Goal: Communication & Community: Ask a question

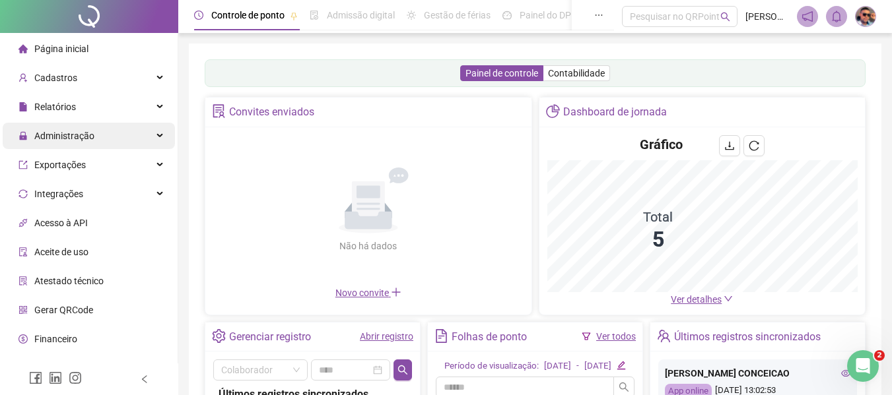
click at [130, 137] on div "Administração" at bounding box center [89, 136] width 172 height 26
click at [148, 137] on div "Administração" at bounding box center [89, 136] width 172 height 26
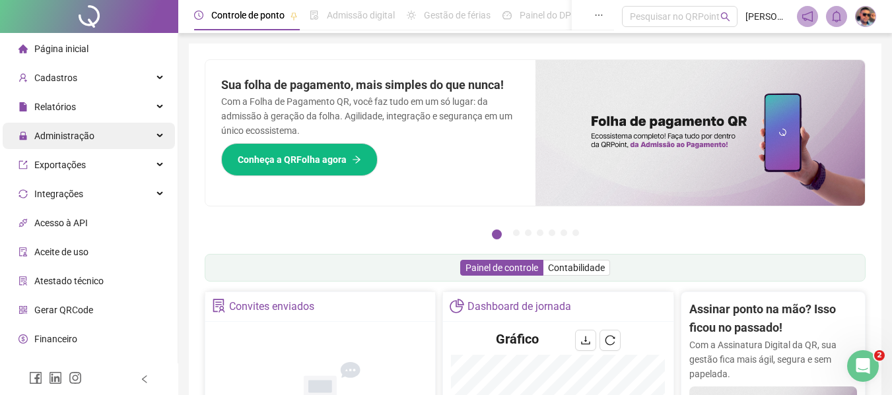
click at [151, 138] on div "Administração" at bounding box center [89, 136] width 172 height 26
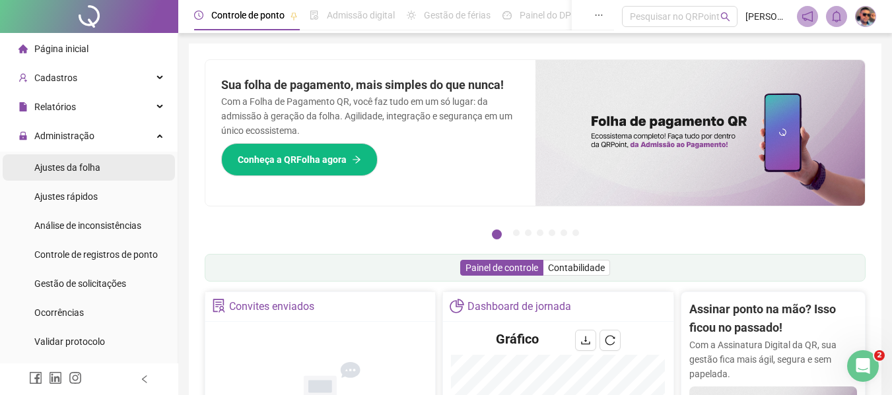
click at [114, 172] on li "Ajustes da folha" at bounding box center [89, 167] width 172 height 26
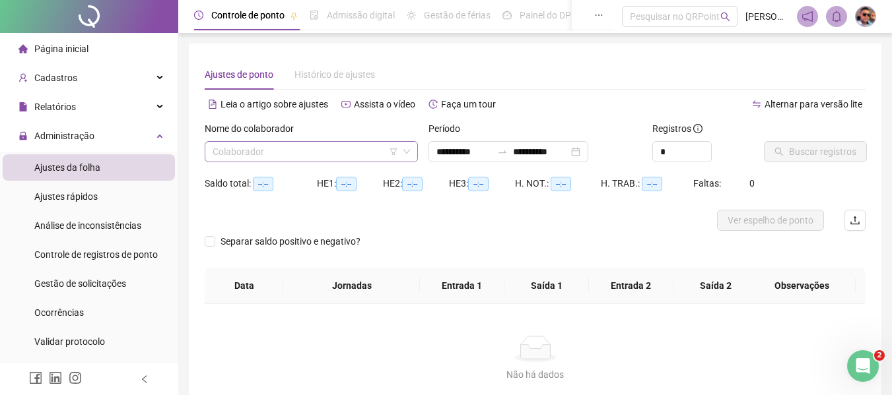
click at [390, 155] on icon "filter" at bounding box center [393, 152] width 8 height 8
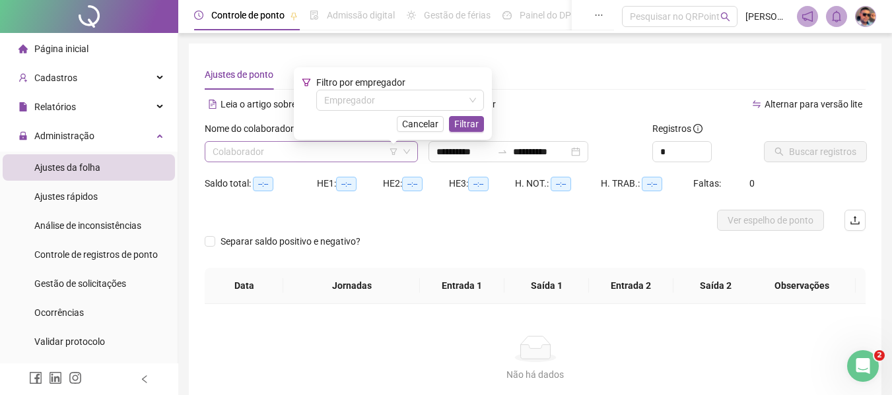
click at [360, 156] on input "search" at bounding box center [305, 152] width 185 height 20
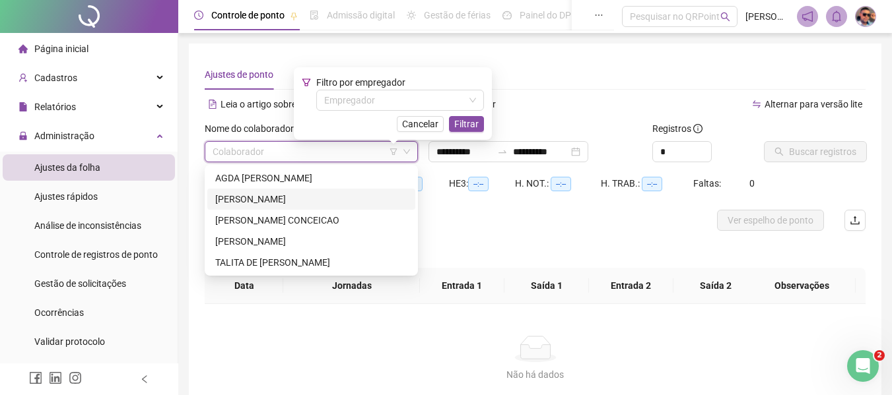
click at [304, 204] on div "[PERSON_NAME]" at bounding box center [311, 199] width 192 height 15
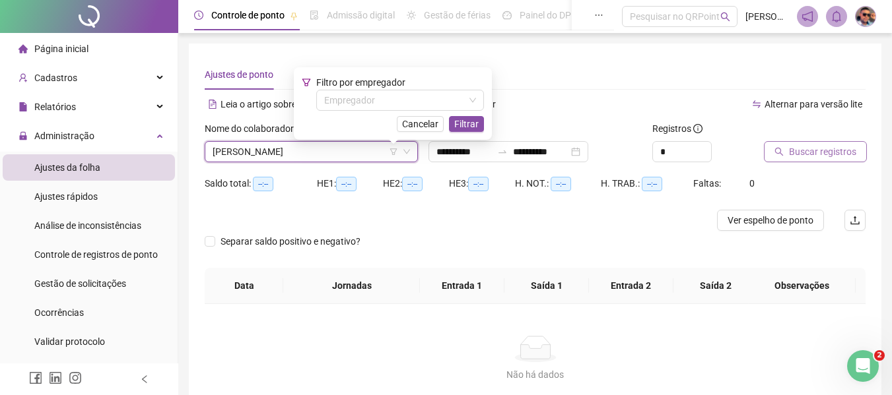
click at [829, 154] on span "Buscar registros" at bounding box center [822, 152] width 67 height 15
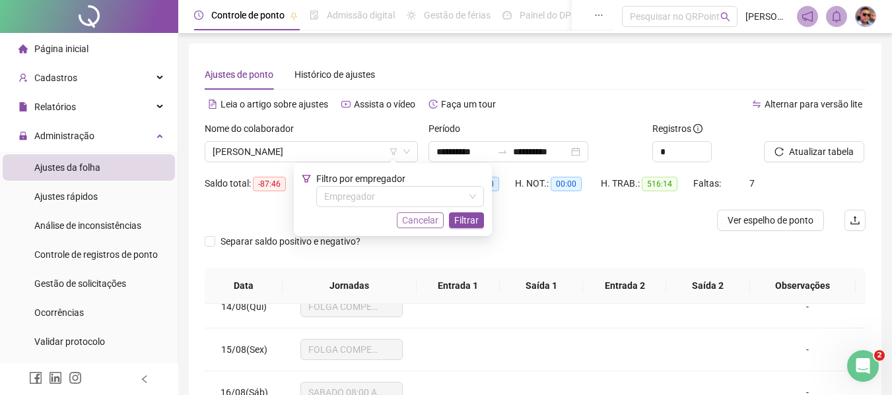
click at [438, 222] on span "Cancelar" at bounding box center [420, 220] width 36 height 15
click at [564, 145] on input "**********" at bounding box center [540, 152] width 55 height 15
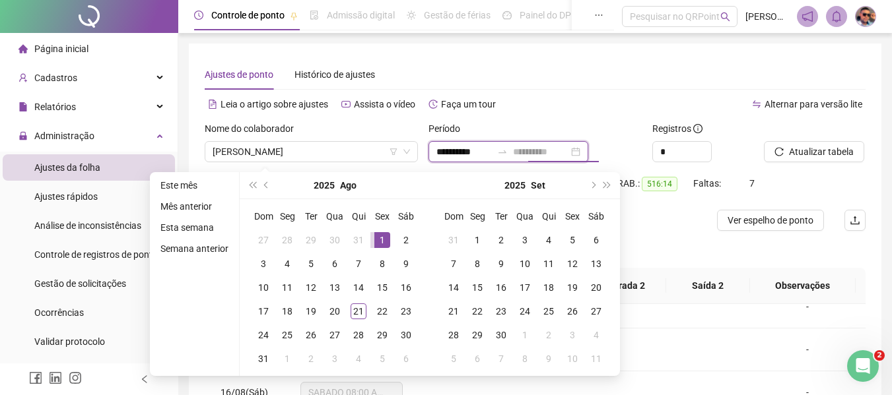
type input "**********"
click at [379, 238] on div "1" at bounding box center [382, 240] width 16 height 16
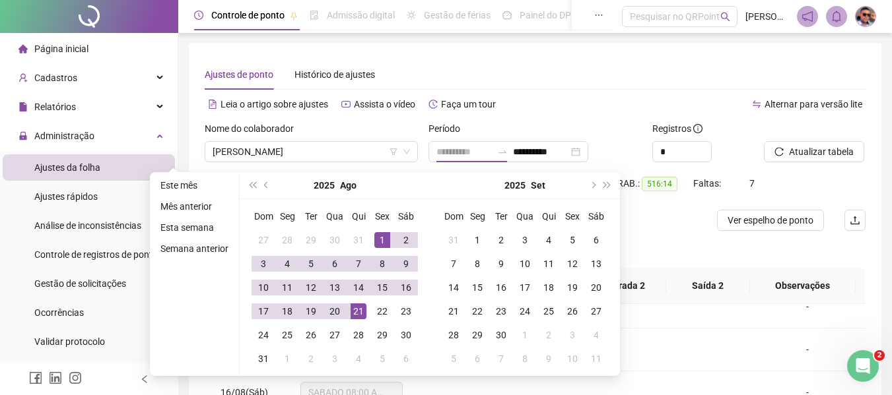
click at [356, 313] on div "21" at bounding box center [358, 312] width 16 height 16
type input "**********"
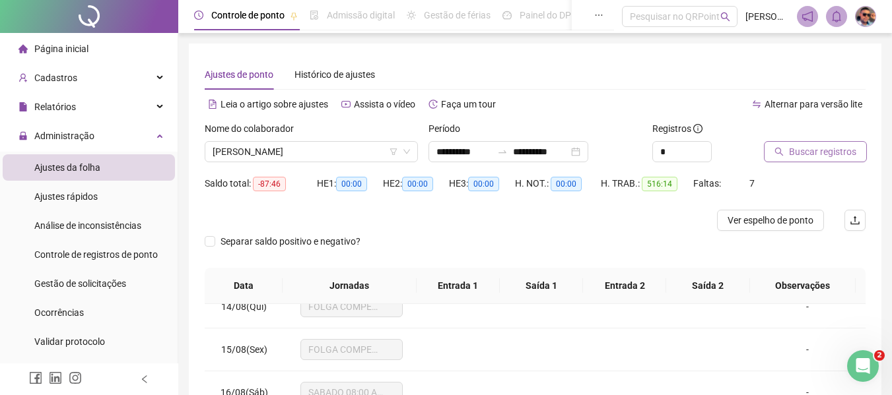
click at [816, 155] on span "Buscar registros" at bounding box center [822, 152] width 67 height 15
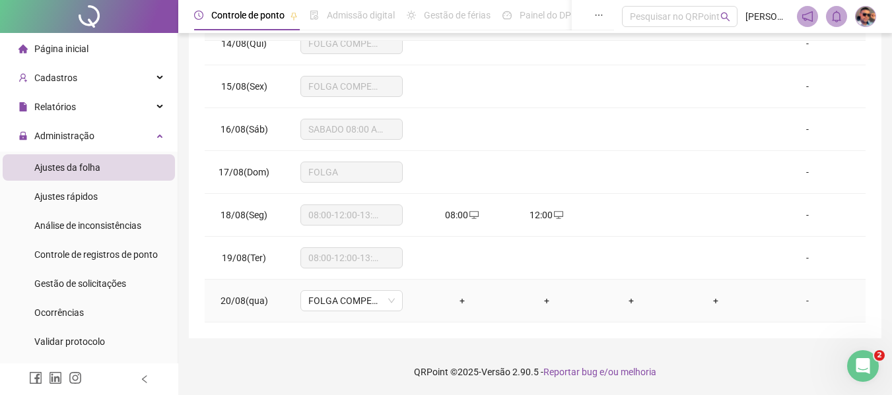
scroll to position [4051, 0]
click at [381, 304] on span "08:00-12:00-13:00-17:00" at bounding box center [351, 301] width 86 height 20
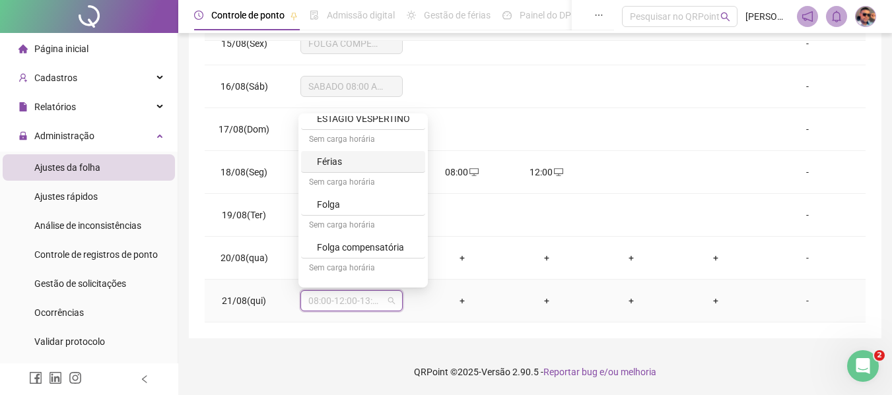
scroll to position [303, 0]
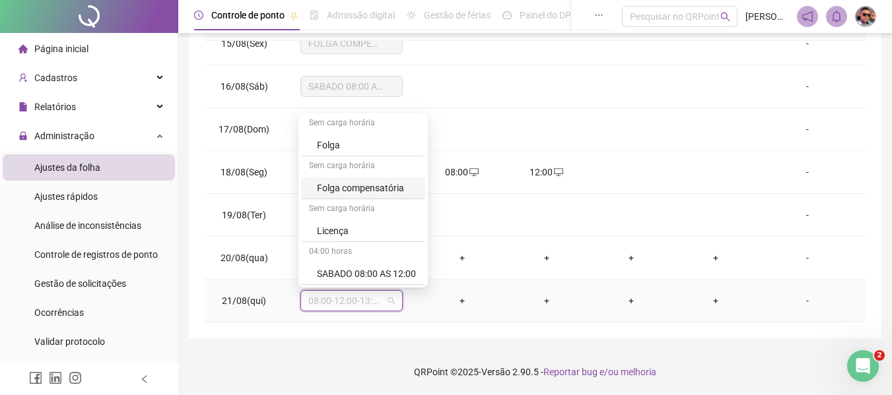
click at [378, 188] on div "Folga compensatória" at bounding box center [367, 188] width 100 height 15
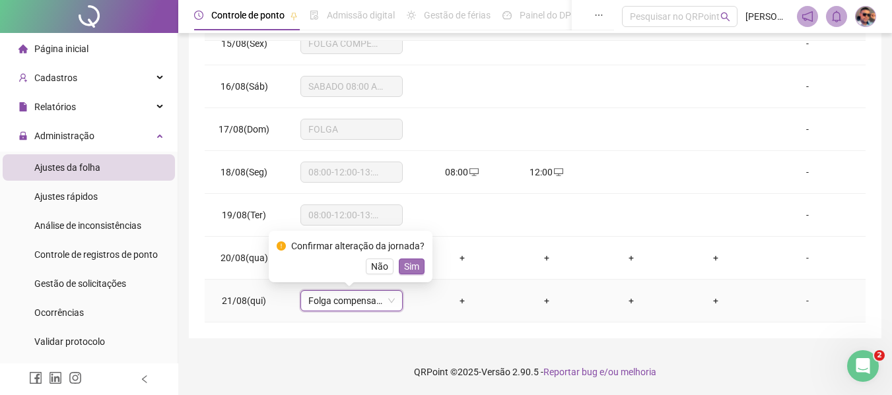
click at [414, 260] on span "Sim" at bounding box center [411, 266] width 15 height 15
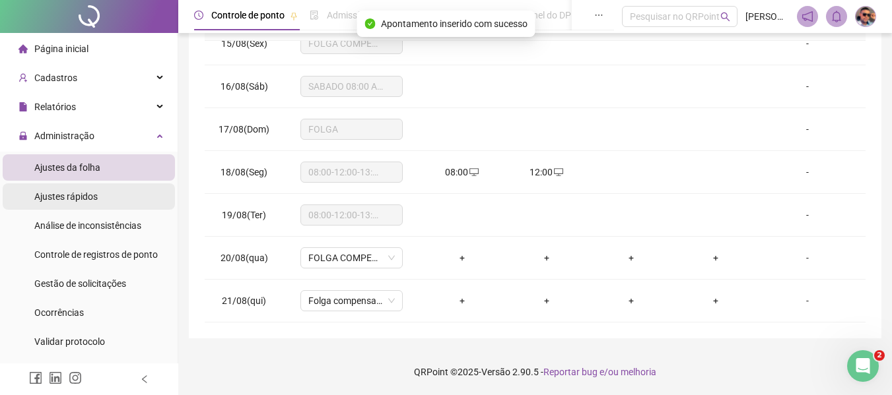
drag, startPoint x: 117, startPoint y: 191, endPoint x: 131, endPoint y: 195, distance: 13.8
click at [117, 191] on li "Ajustes rápidos" at bounding box center [89, 196] width 172 height 26
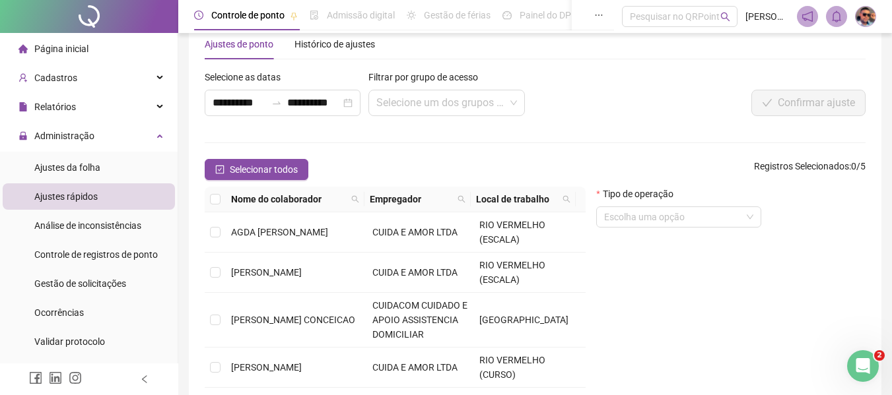
scroll to position [155, 0]
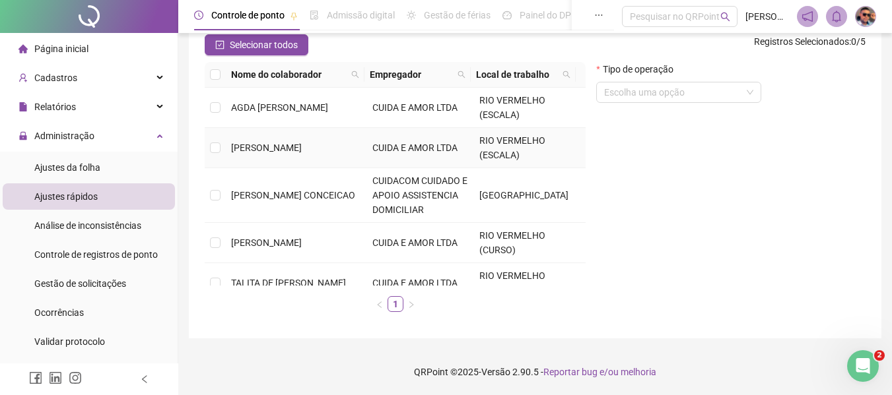
click at [305, 154] on td "[PERSON_NAME]" at bounding box center [296, 148] width 141 height 40
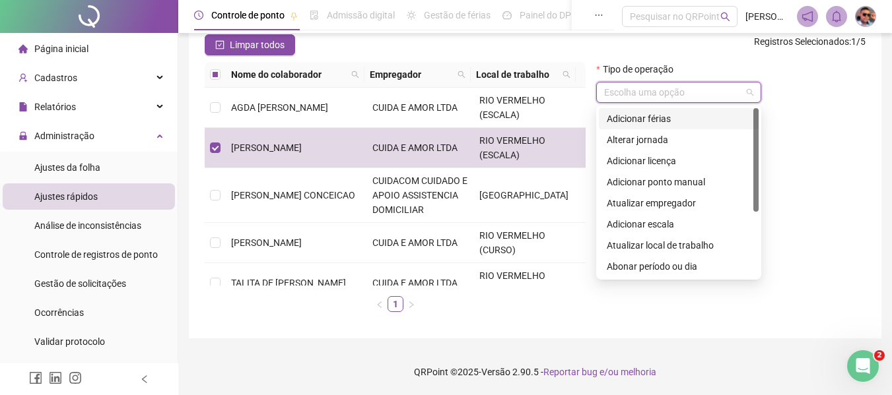
click at [684, 93] on input "search" at bounding box center [672, 93] width 137 height 20
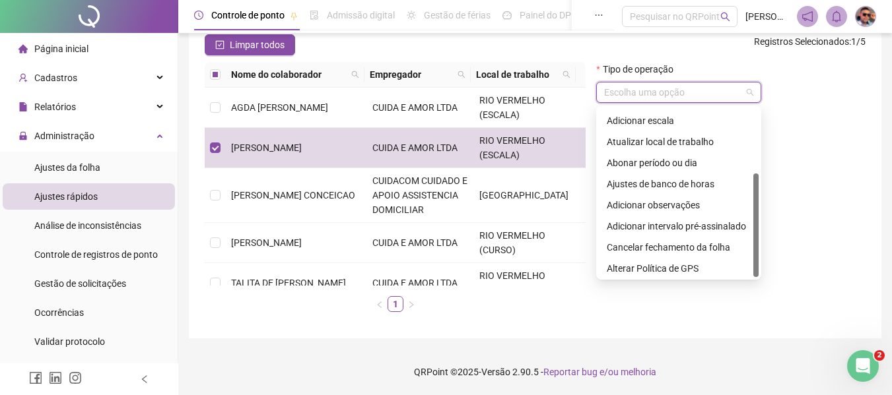
scroll to position [106, 0]
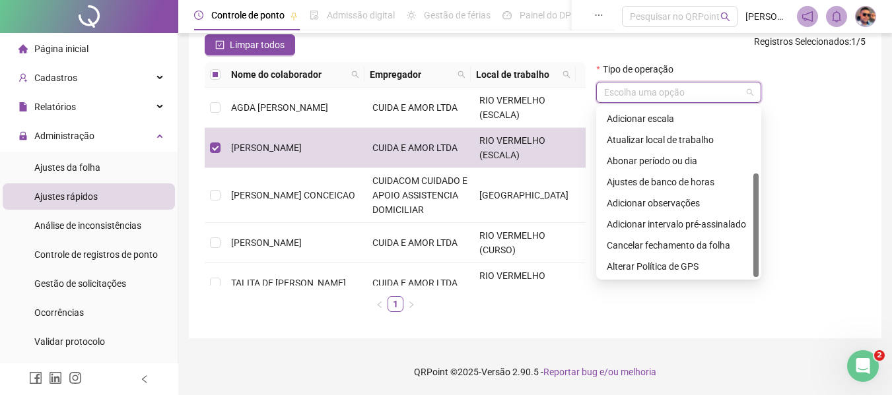
drag, startPoint x: 758, startPoint y: 198, endPoint x: 752, endPoint y: 265, distance: 67.6
click at [753, 265] on div at bounding box center [755, 226] width 5 height 104
click at [725, 245] on div "Cancelar fechamento da folha" at bounding box center [679, 245] width 144 height 15
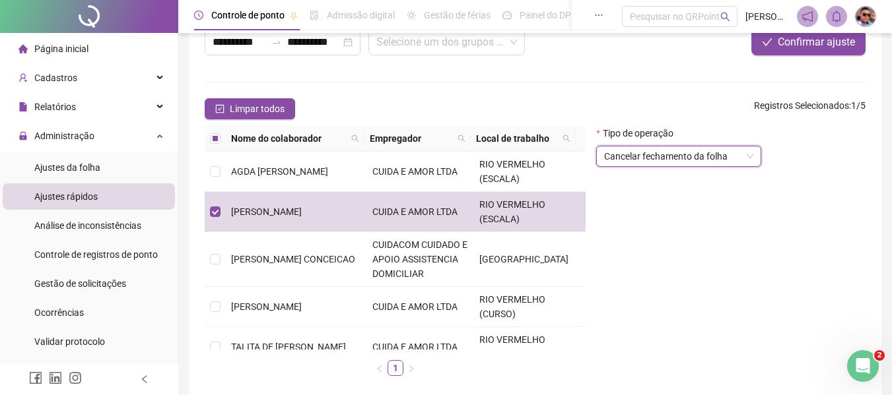
scroll to position [0, 0]
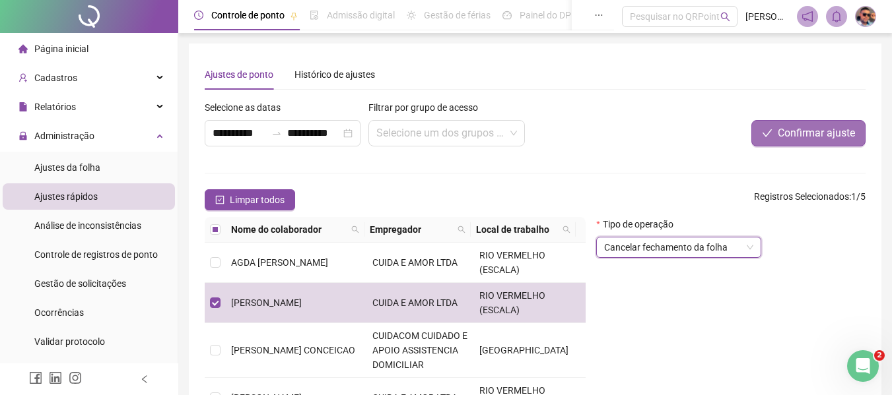
click at [791, 140] on span "Confirmar ajuste" at bounding box center [816, 133] width 77 height 16
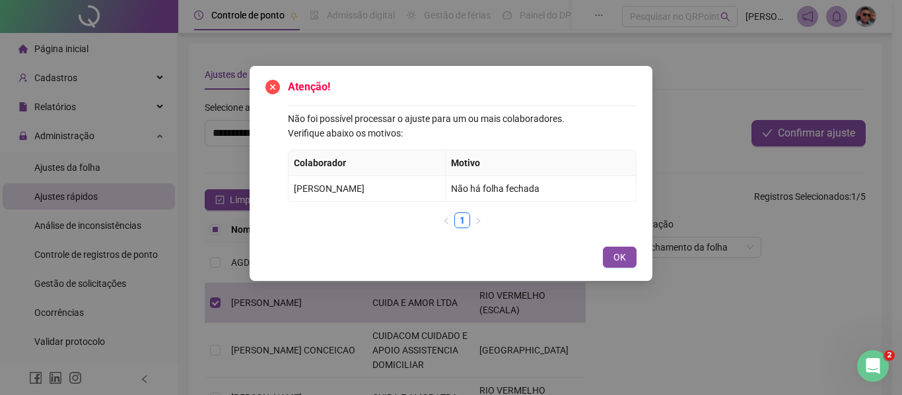
click at [616, 255] on span "OK" at bounding box center [619, 257] width 13 height 15
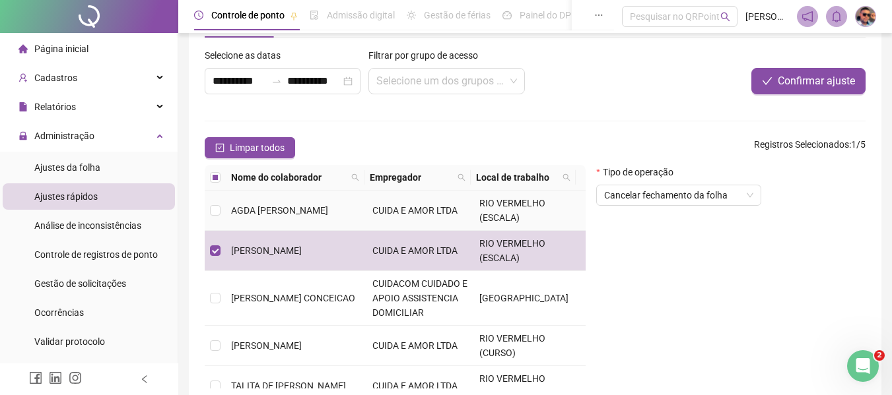
scroll to position [132, 0]
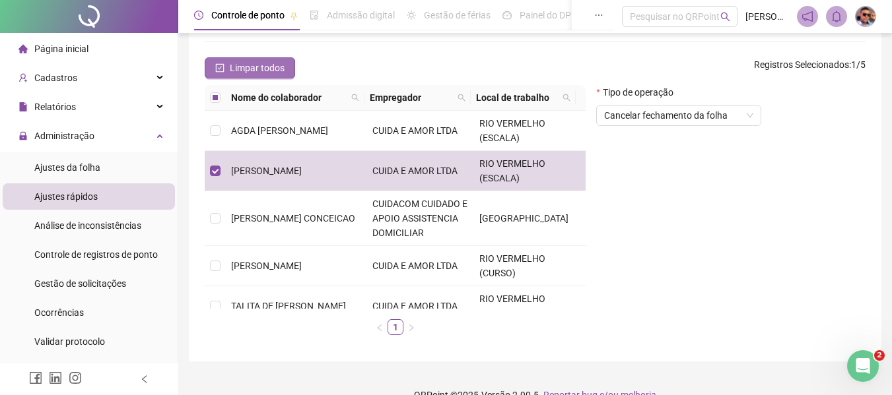
click at [259, 68] on span "Limpar todos" at bounding box center [257, 68] width 55 height 15
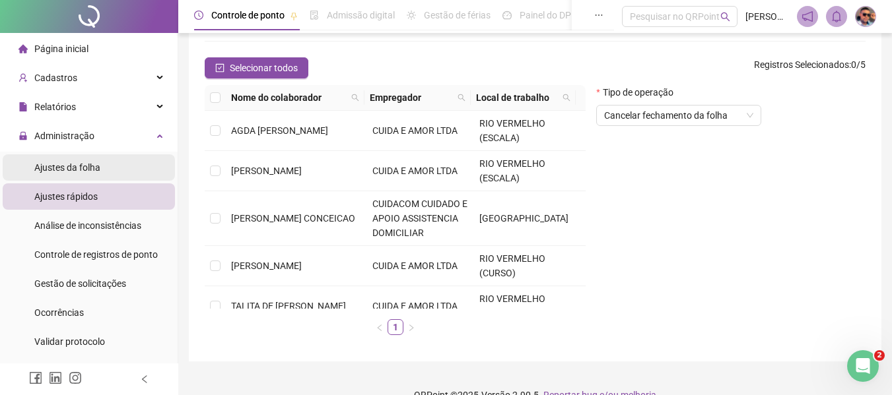
click at [142, 164] on li "Ajustes da folha" at bounding box center [89, 167] width 172 height 26
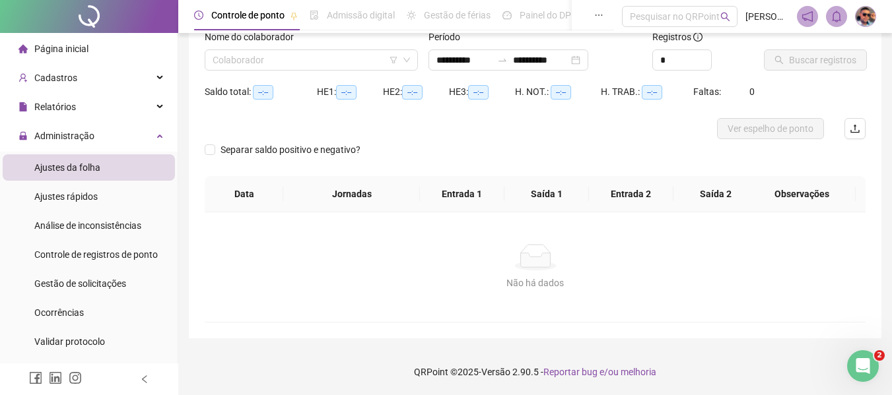
scroll to position [92, 0]
type input "**********"
click at [373, 70] on div "Colaborador" at bounding box center [311, 60] width 213 height 21
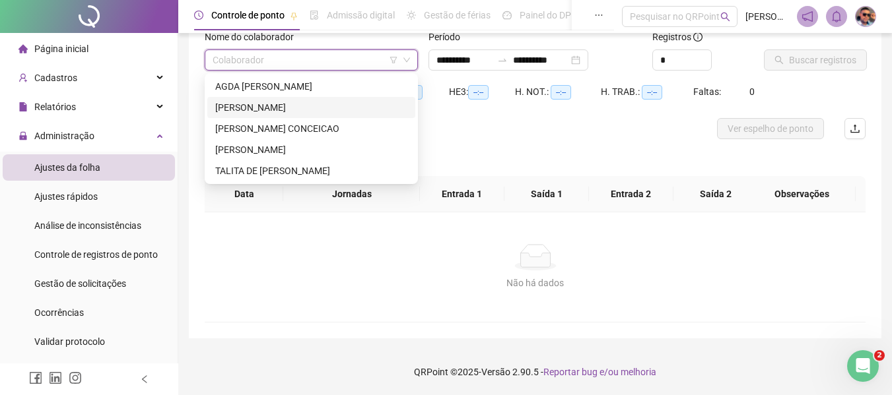
click at [336, 111] on div "[PERSON_NAME]" at bounding box center [311, 107] width 192 height 15
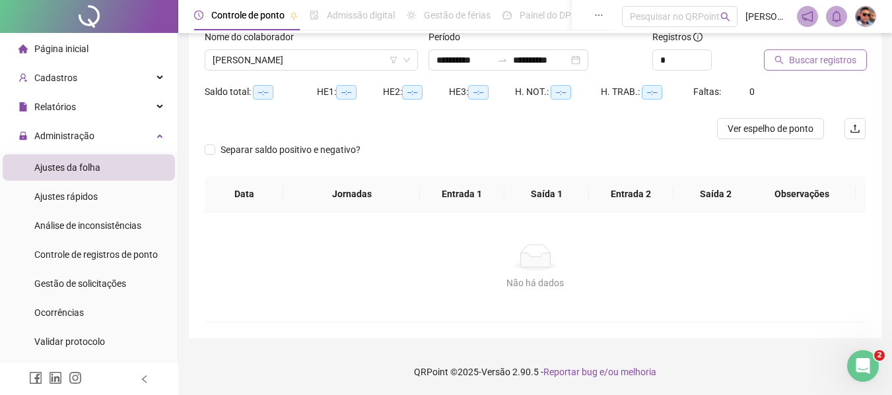
click at [794, 62] on span "Buscar registros" at bounding box center [822, 60] width 67 height 15
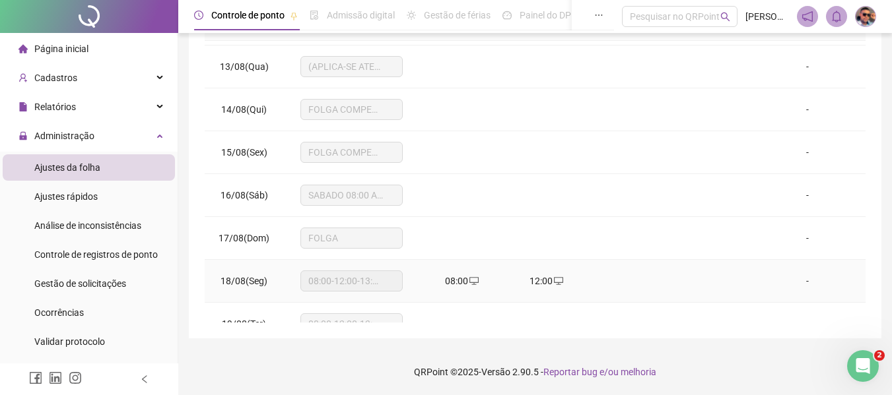
scroll to position [4008, 0]
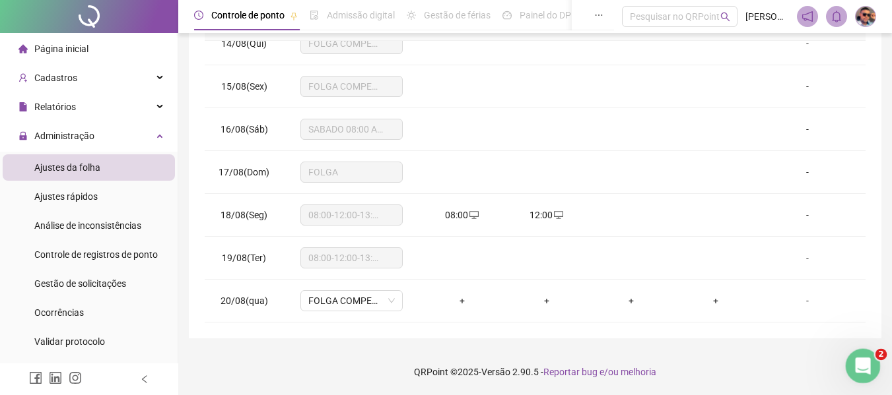
click at [851, 354] on div "Abertura do Messenger da Intercom" at bounding box center [861, 365] width 44 height 44
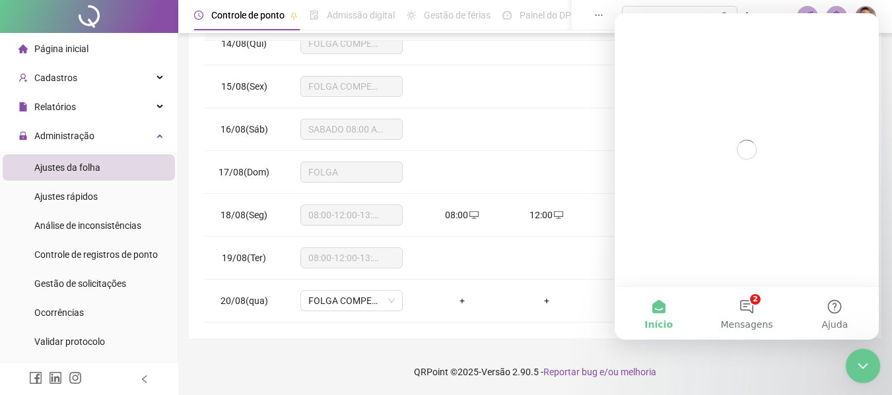
scroll to position [0, 0]
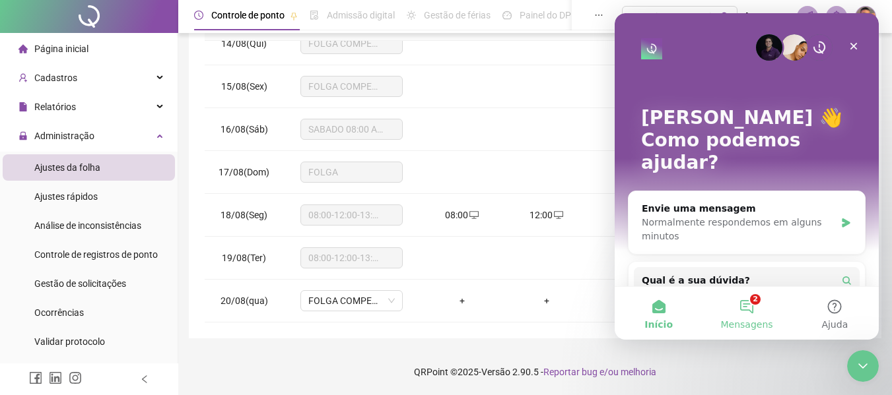
click at [738, 312] on button "2 Mensagens" at bounding box center [746, 313] width 88 height 53
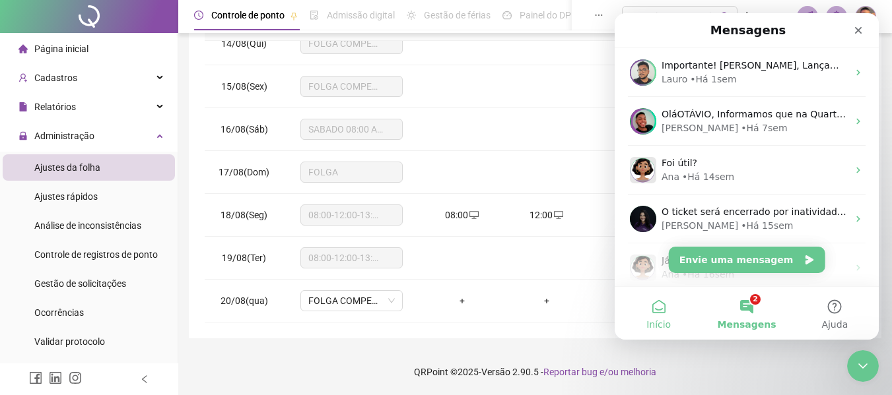
click at [660, 304] on button "Início" at bounding box center [658, 313] width 88 height 53
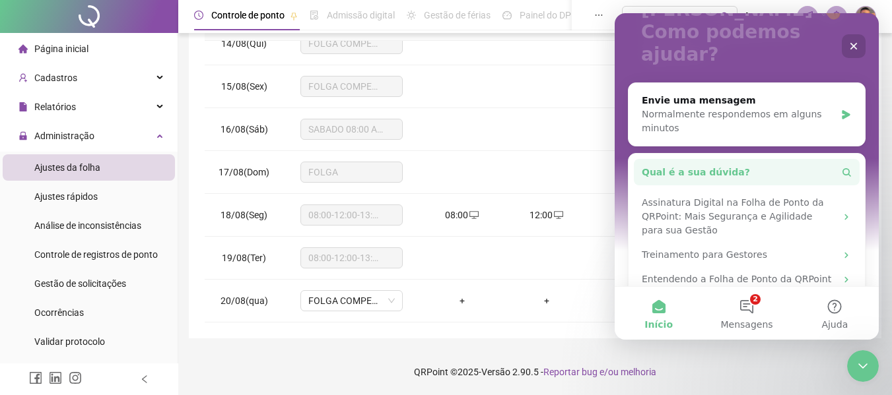
scroll to position [128, 0]
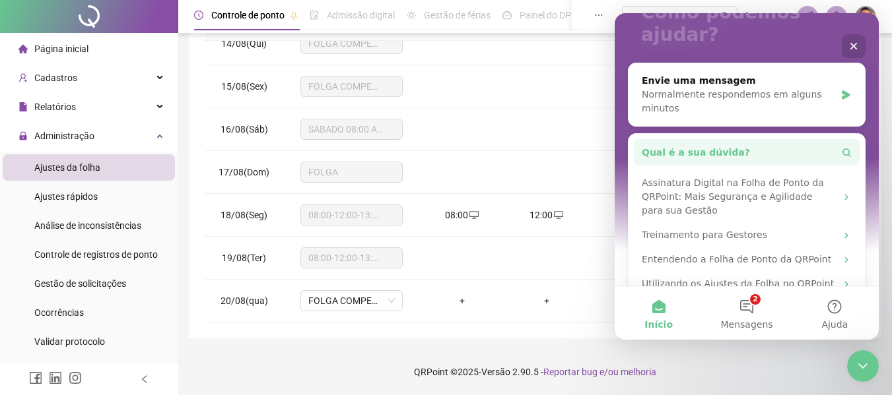
click at [798, 139] on button "Qual é a sua dúvida?" at bounding box center [747, 152] width 226 height 26
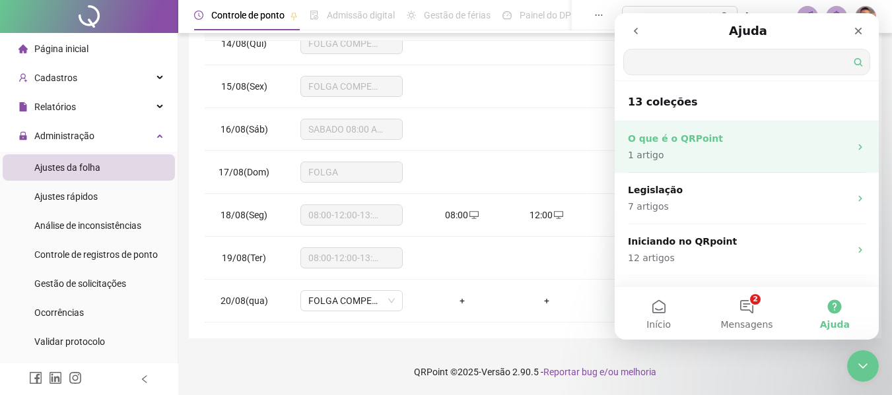
scroll to position [0, 0]
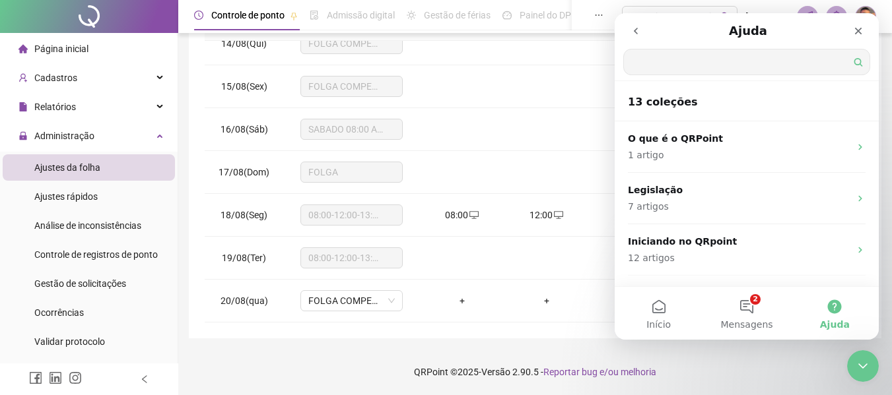
click at [718, 69] on input "Qual é a sua dúvida?" at bounding box center [747, 62] width 246 height 25
click at [662, 302] on button "Início" at bounding box center [658, 313] width 88 height 53
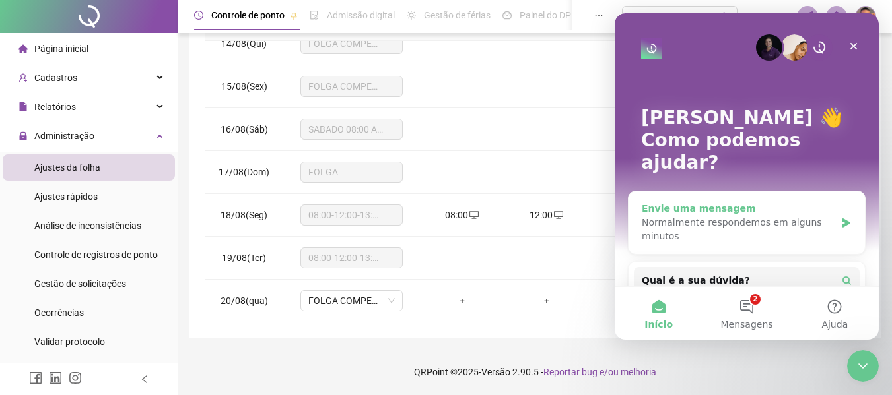
click at [772, 216] on div "Normalmente respondemos em alguns minutos" at bounding box center [738, 230] width 193 height 28
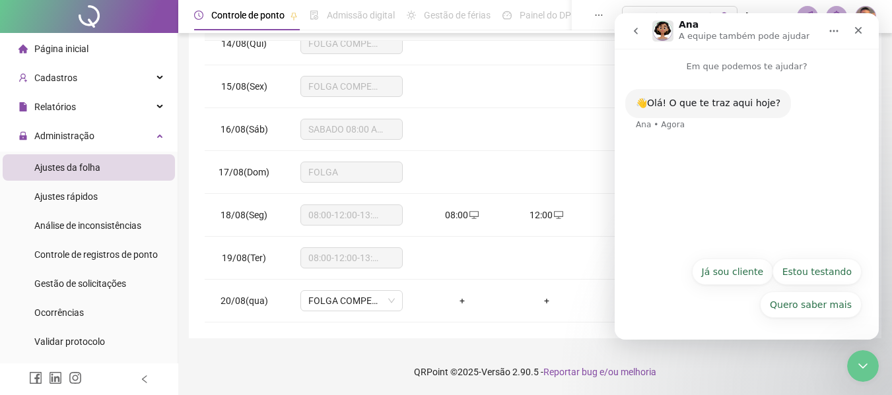
click at [747, 276] on button "Já sou cliente" at bounding box center [732, 272] width 81 height 26
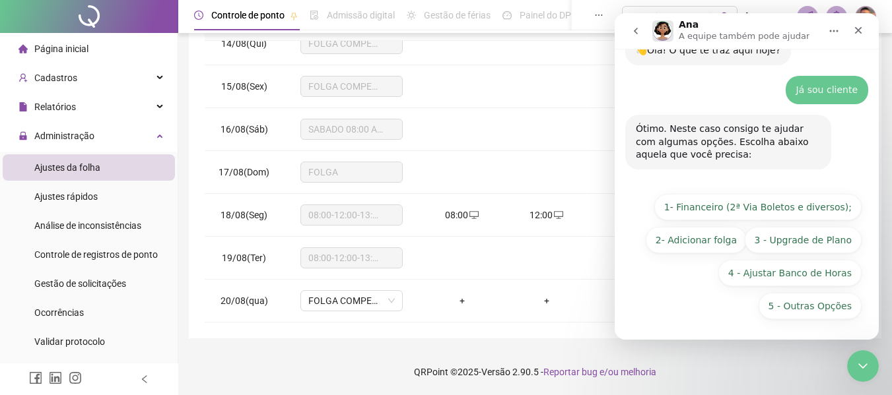
scroll to position [54, 0]
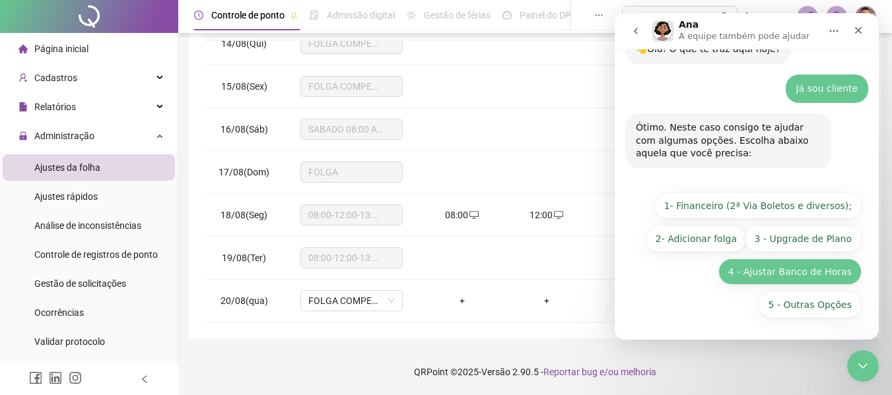
click at [812, 272] on button "4 - Ajustar Banco de Horas" at bounding box center [789, 272] width 143 height 26
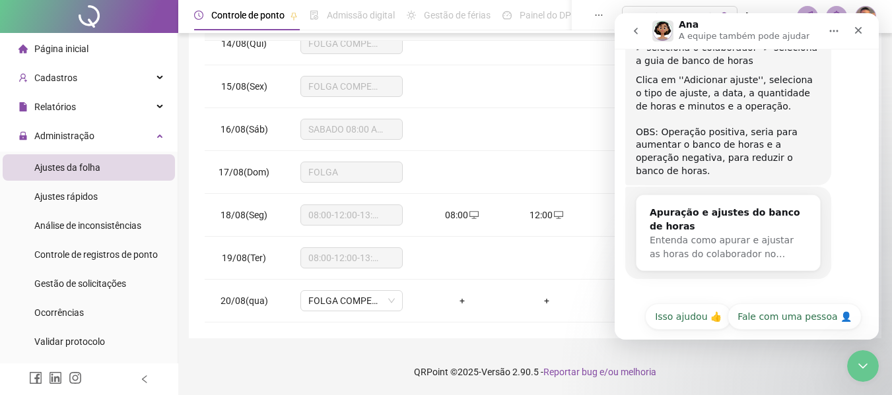
scroll to position [252, 0]
click at [748, 303] on button "Fale com uma pessoa 👤" at bounding box center [794, 316] width 134 height 26
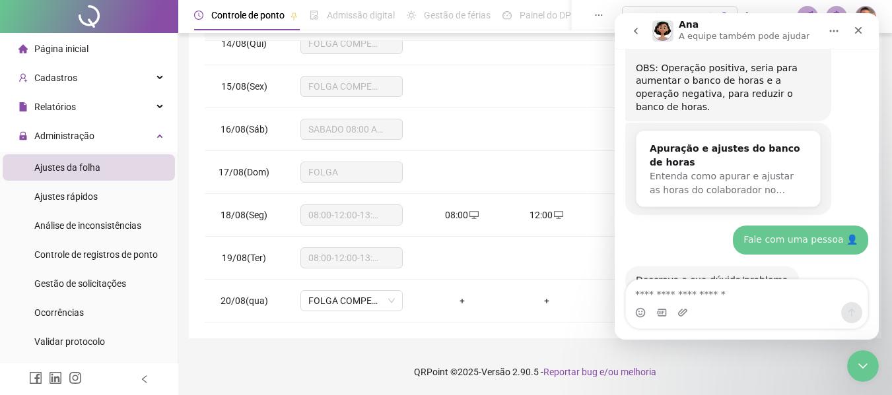
scroll to position [345, 0]
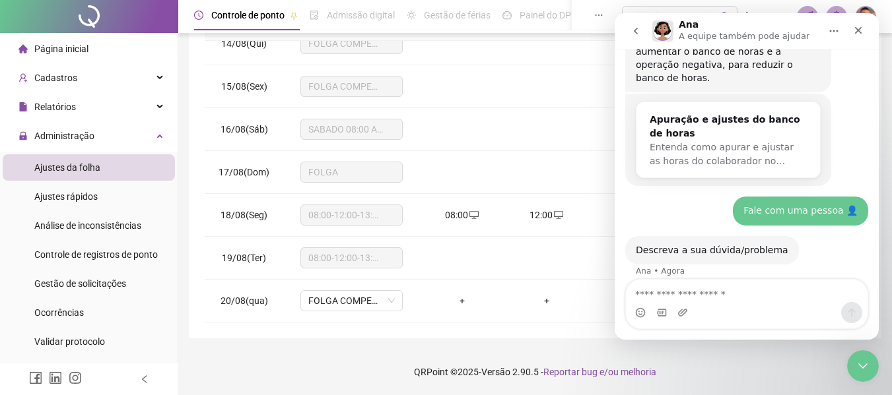
click at [737, 303] on div "Messenger da Intercom" at bounding box center [747, 312] width 242 height 21
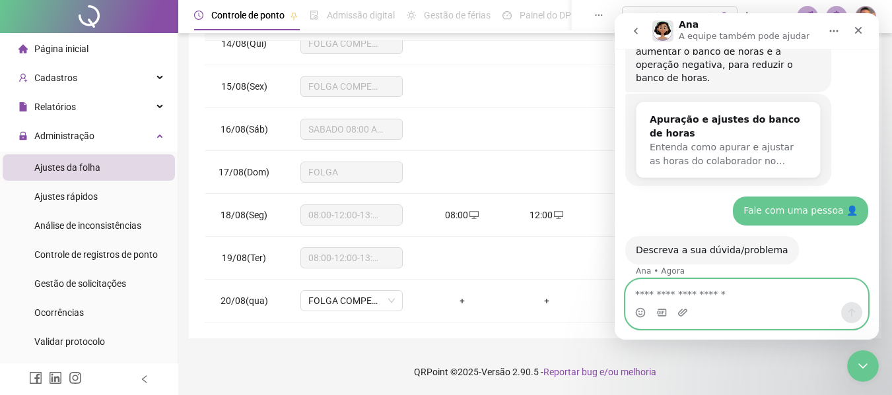
click at [737, 298] on textarea "Envie uma mensagem..." at bounding box center [747, 291] width 242 height 22
paste textarea "**********"
type textarea "**********"
type textarea "*********"
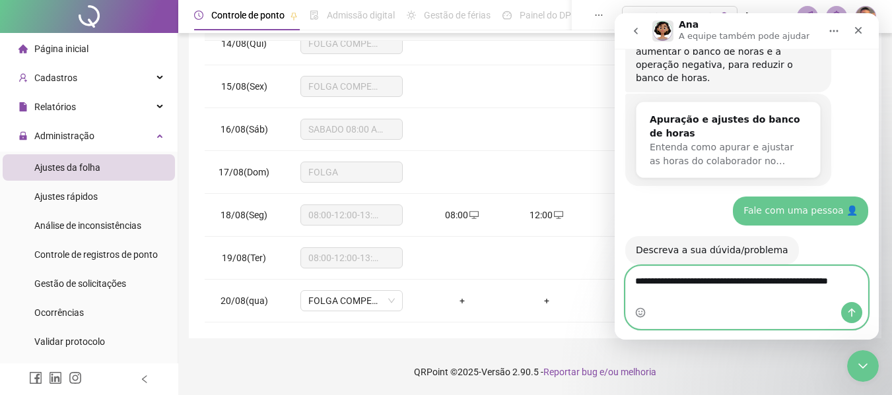
scroll to position [358, 0]
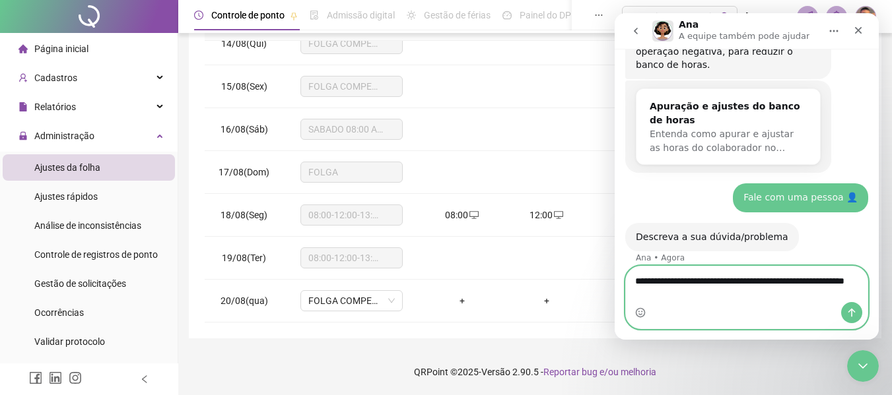
type textarea "**********"
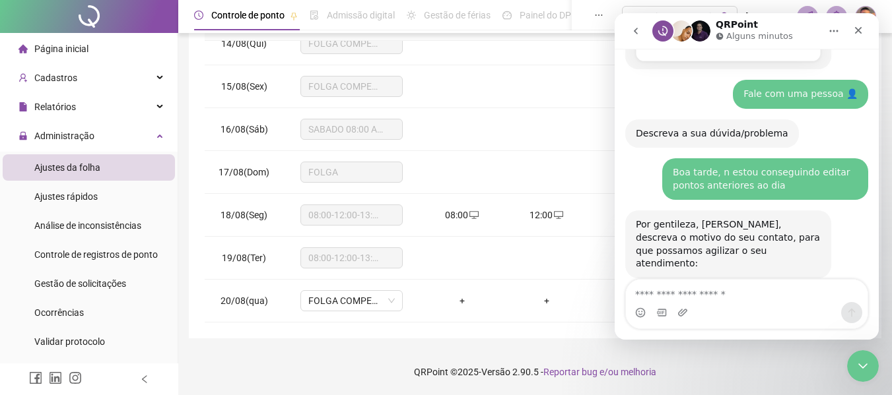
scroll to position [499, 0]
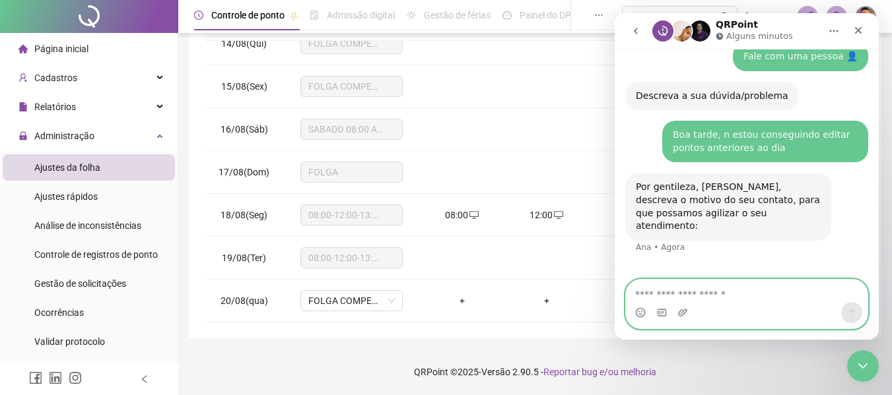
click at [711, 292] on textarea "Envie uma mensagem..." at bounding box center [747, 291] width 242 height 22
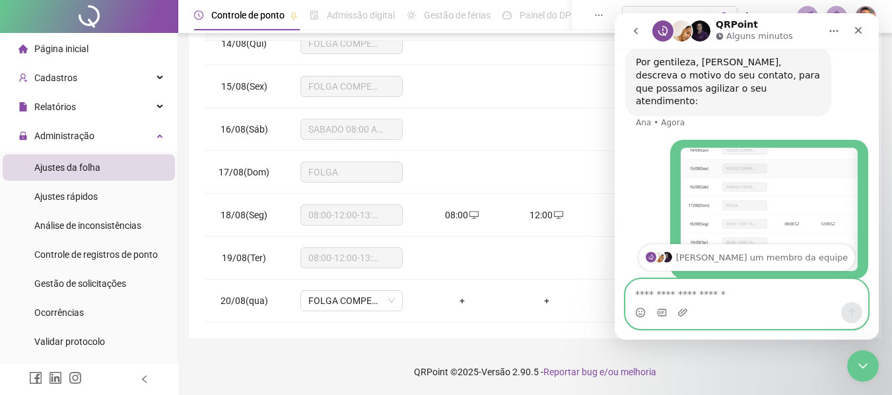
scroll to position [649, 0]
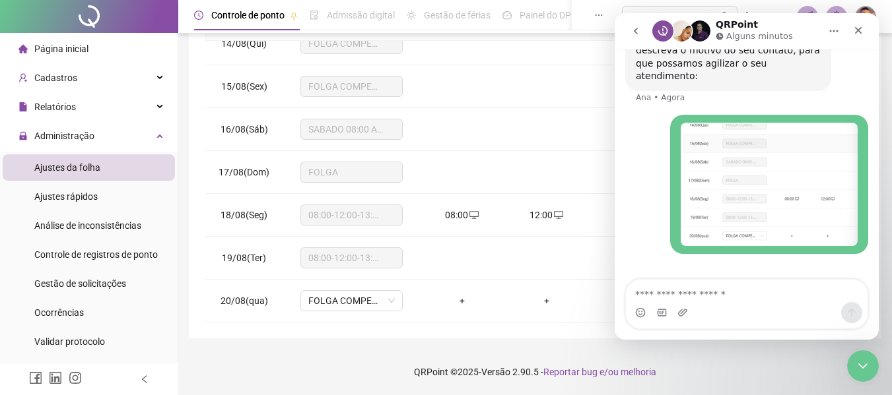
click at [664, 281] on img "Messenger da Intercom" at bounding box center [658, 286] width 11 height 11
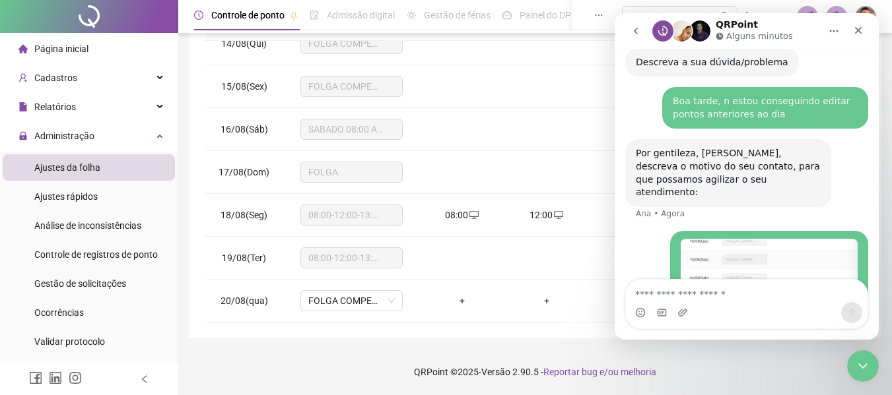
scroll to position [517, 0]
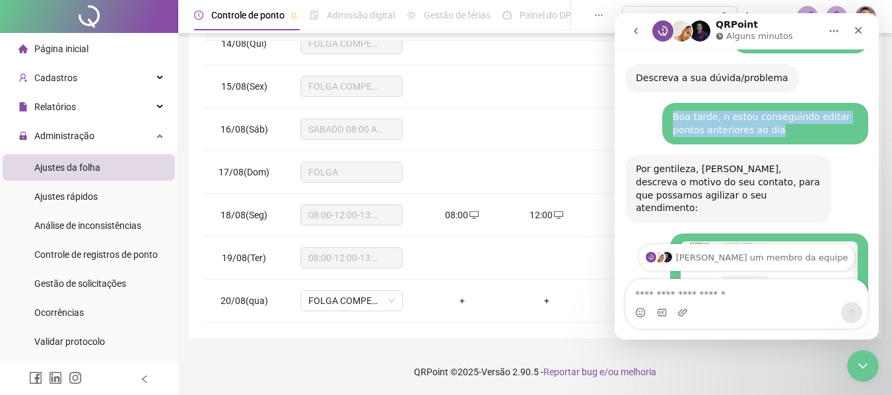
drag, startPoint x: 667, startPoint y: 109, endPoint x: 779, endPoint y: 117, distance: 112.5
click at [779, 117] on div "Boa tarde, n estou conseguindo editar pontos anteriores ao dia" at bounding box center [765, 124] width 185 height 26
click at [779, 119] on div "Boa tarde, n estou conseguindo editar pontos anteriores ao dia" at bounding box center [765, 124] width 185 height 26
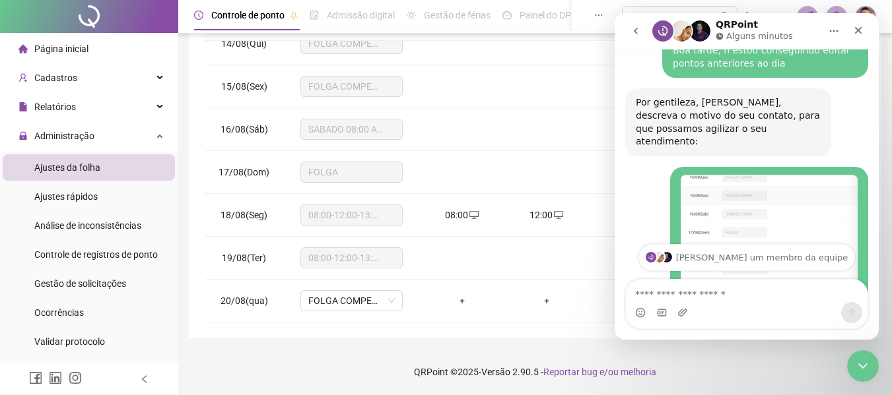
scroll to position [727, 0]
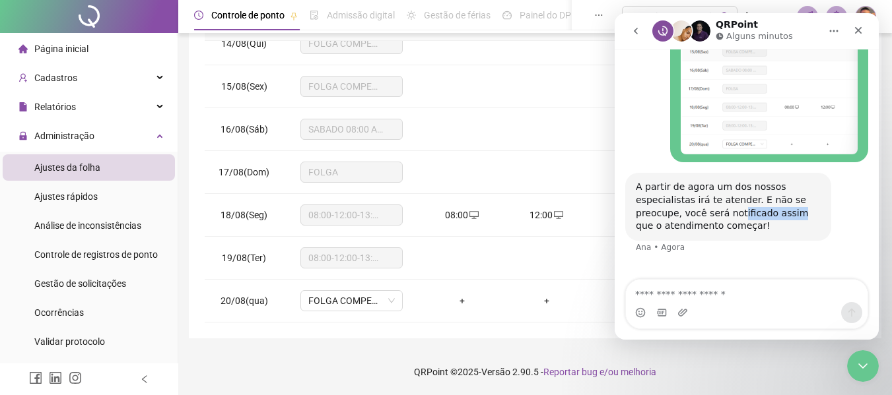
drag, startPoint x: 733, startPoint y: 185, endPoint x: 784, endPoint y: 189, distance: 51.6
click at [784, 189] on div "A partir de agora um dos nossos especialistas irá te atender. E não se preocupe…" at bounding box center [728, 206] width 185 height 51
